Goal: Task Accomplishment & Management: Manage account settings

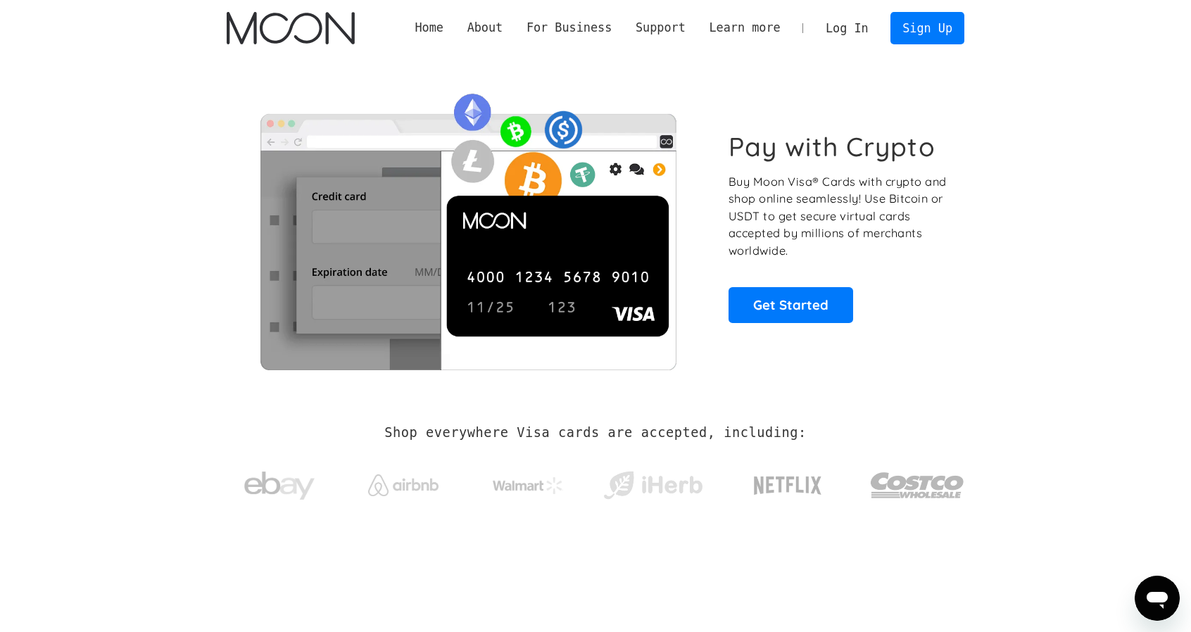
click at [849, 30] on link "Log In" at bounding box center [847, 28] width 66 height 31
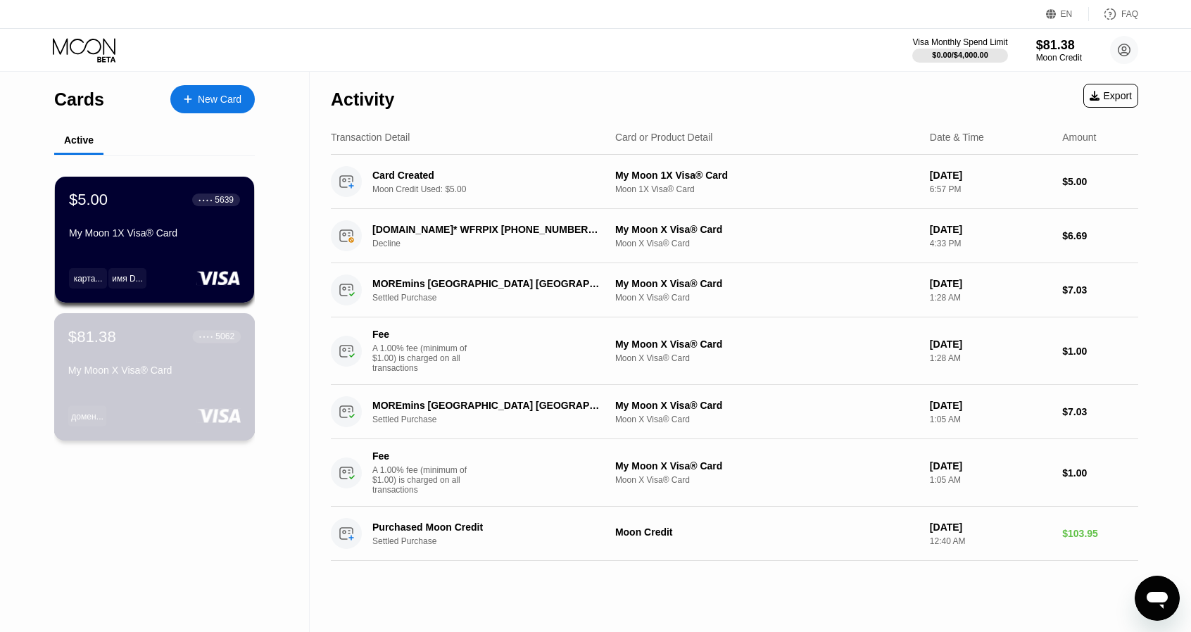
click at [177, 369] on div "My Moon X Visa® Card" at bounding box center [154, 370] width 172 height 11
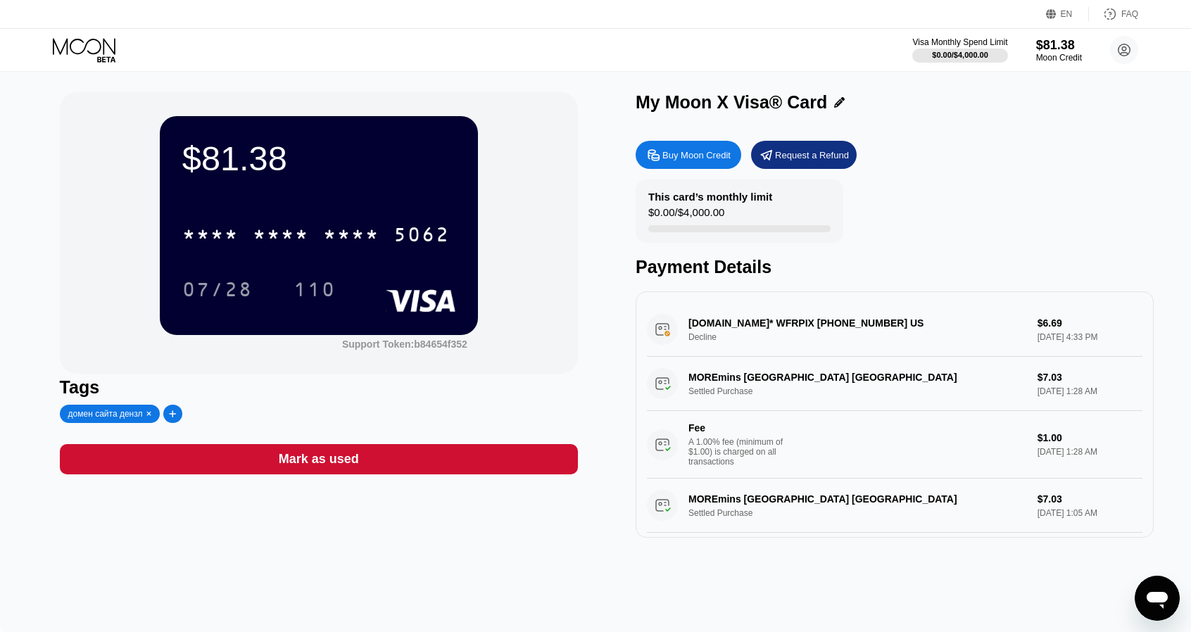
click at [172, 423] on div at bounding box center [172, 414] width 19 height 18
type input "g"
type input "подписка грок"
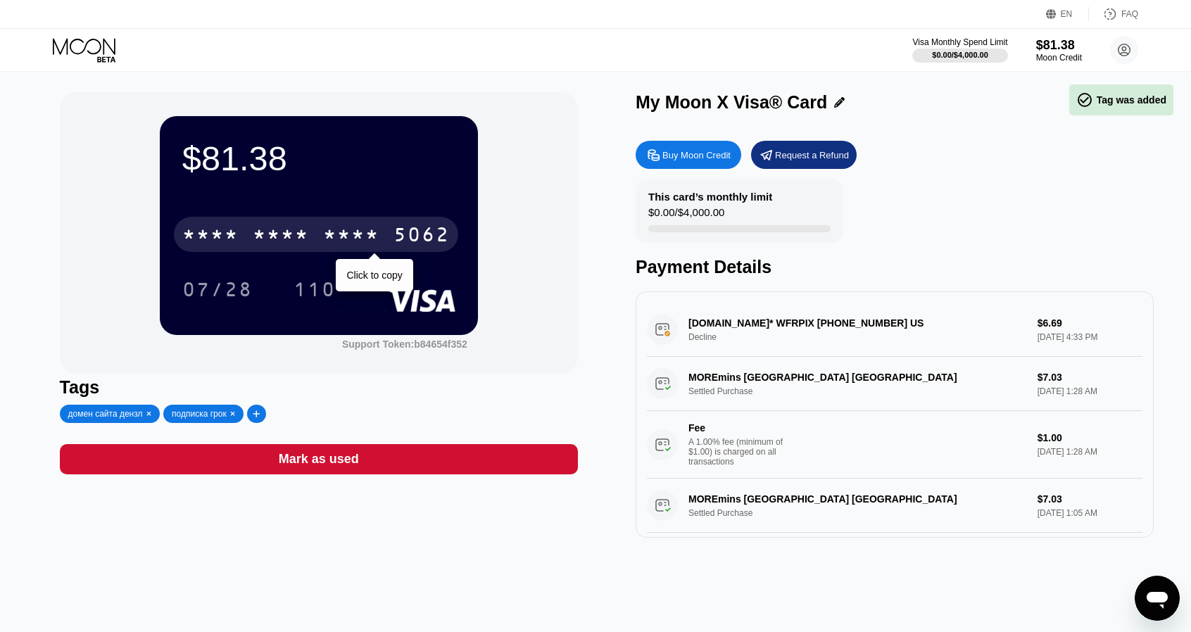
click at [305, 229] on div "* * * *" at bounding box center [281, 236] width 56 height 23
